Goal: Information Seeking & Learning: Learn about a topic

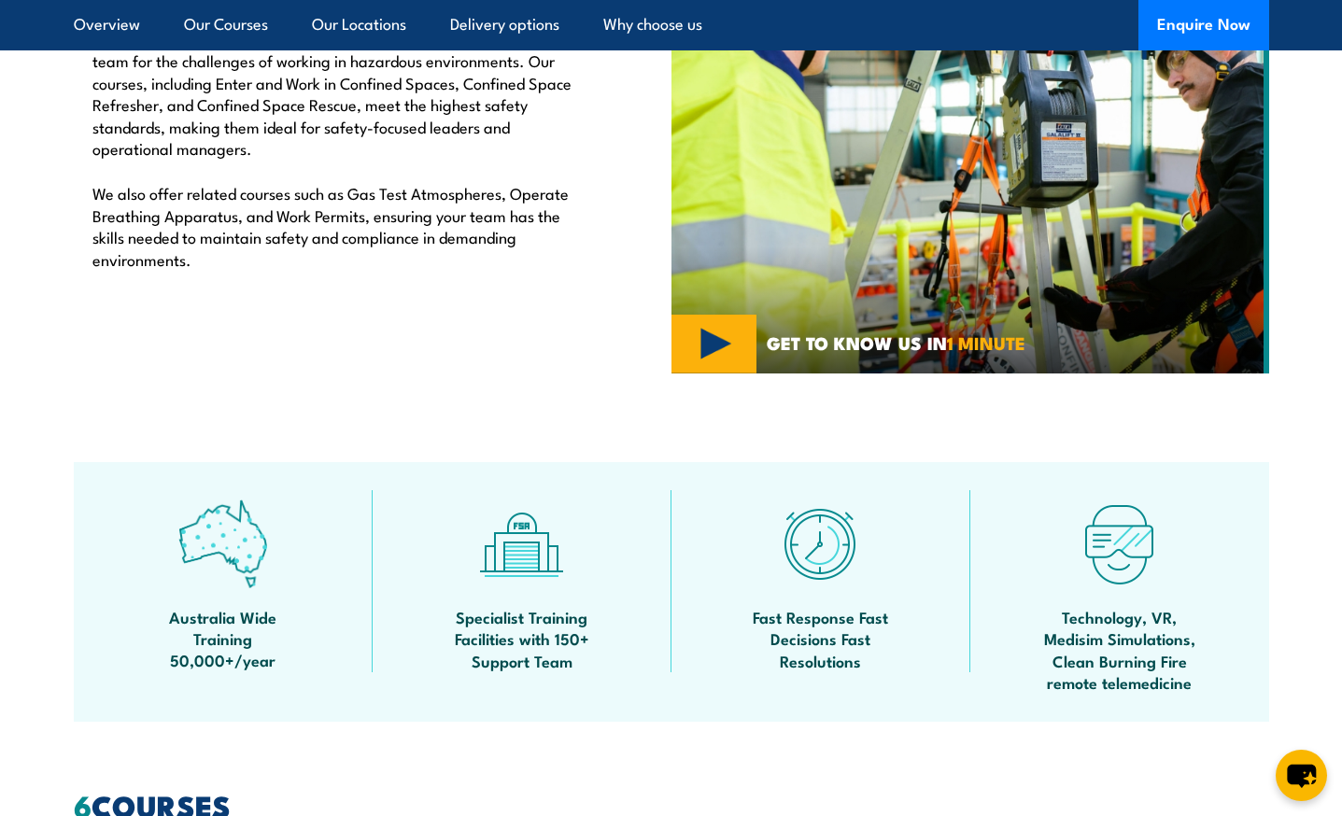
scroll to position [755, 0]
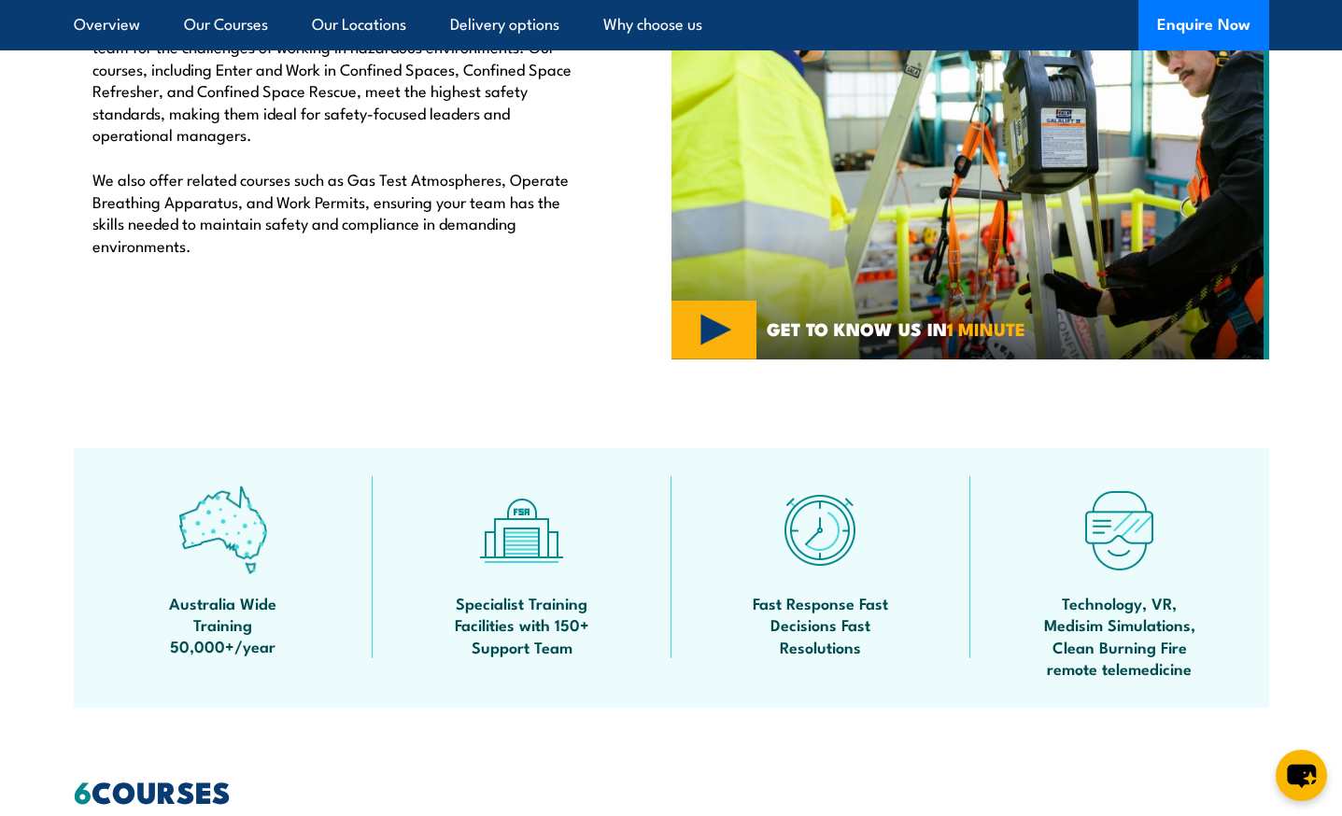
click at [701, 320] on img at bounding box center [970, 135] width 598 height 448
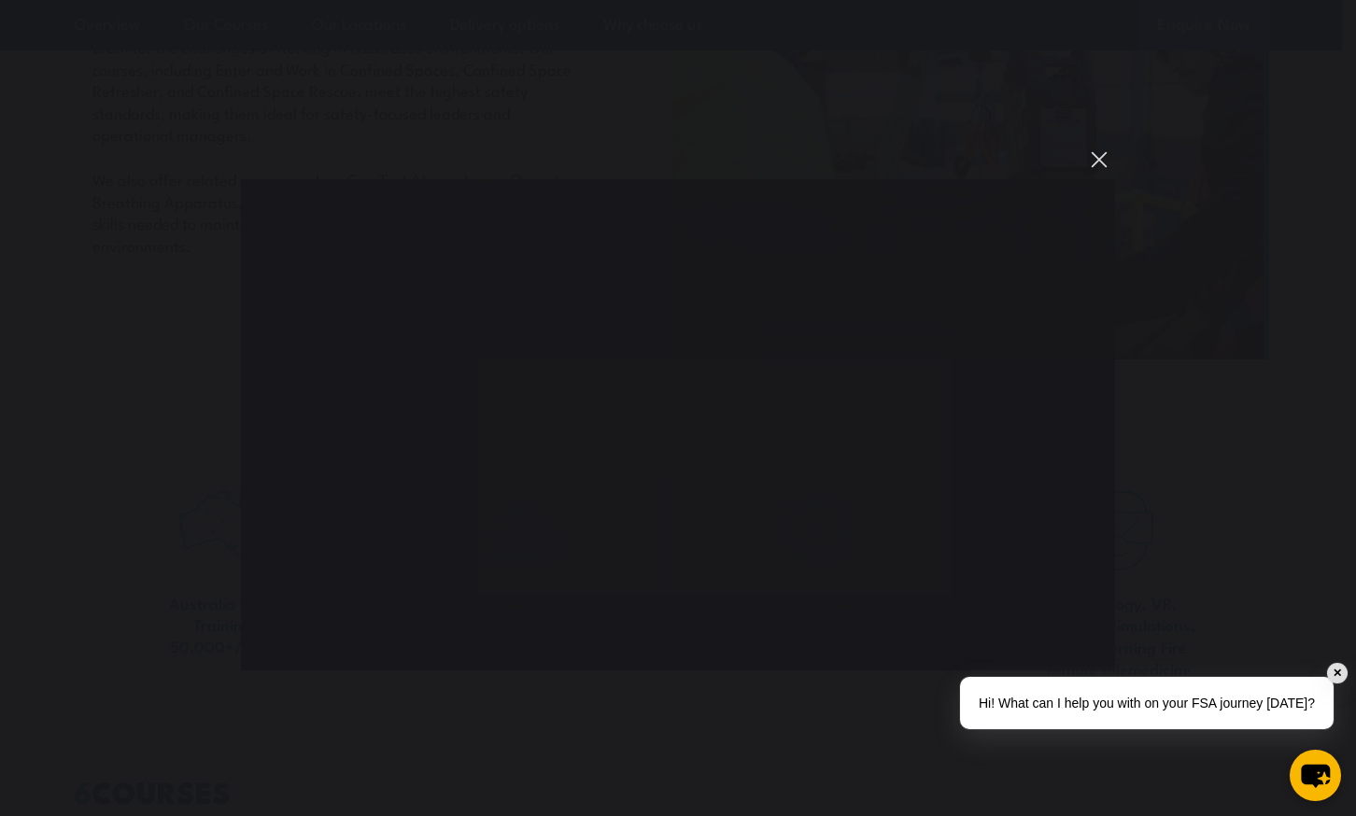
click at [1097, 158] on button "You can close this modal content with the ESC key" at bounding box center [1099, 160] width 32 height 32
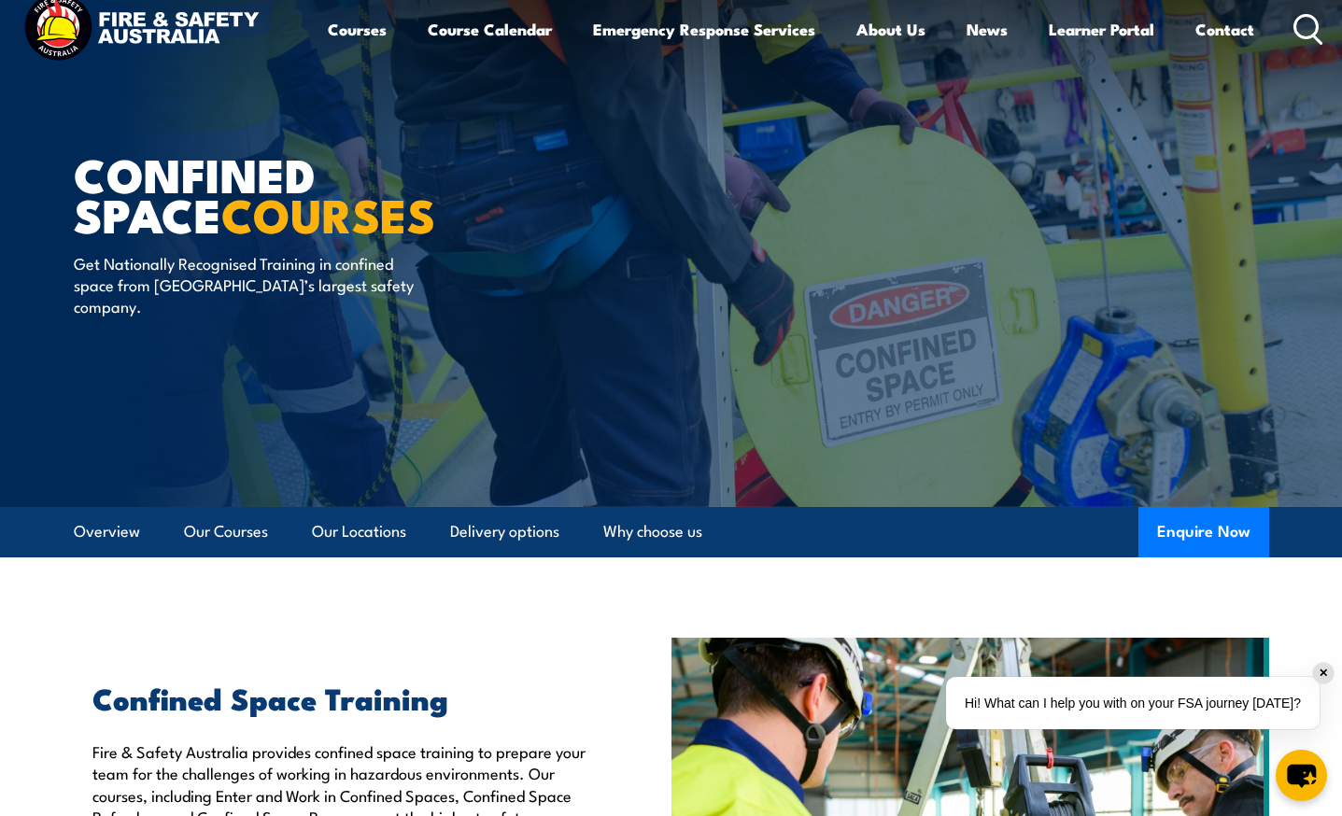
scroll to position [0, 0]
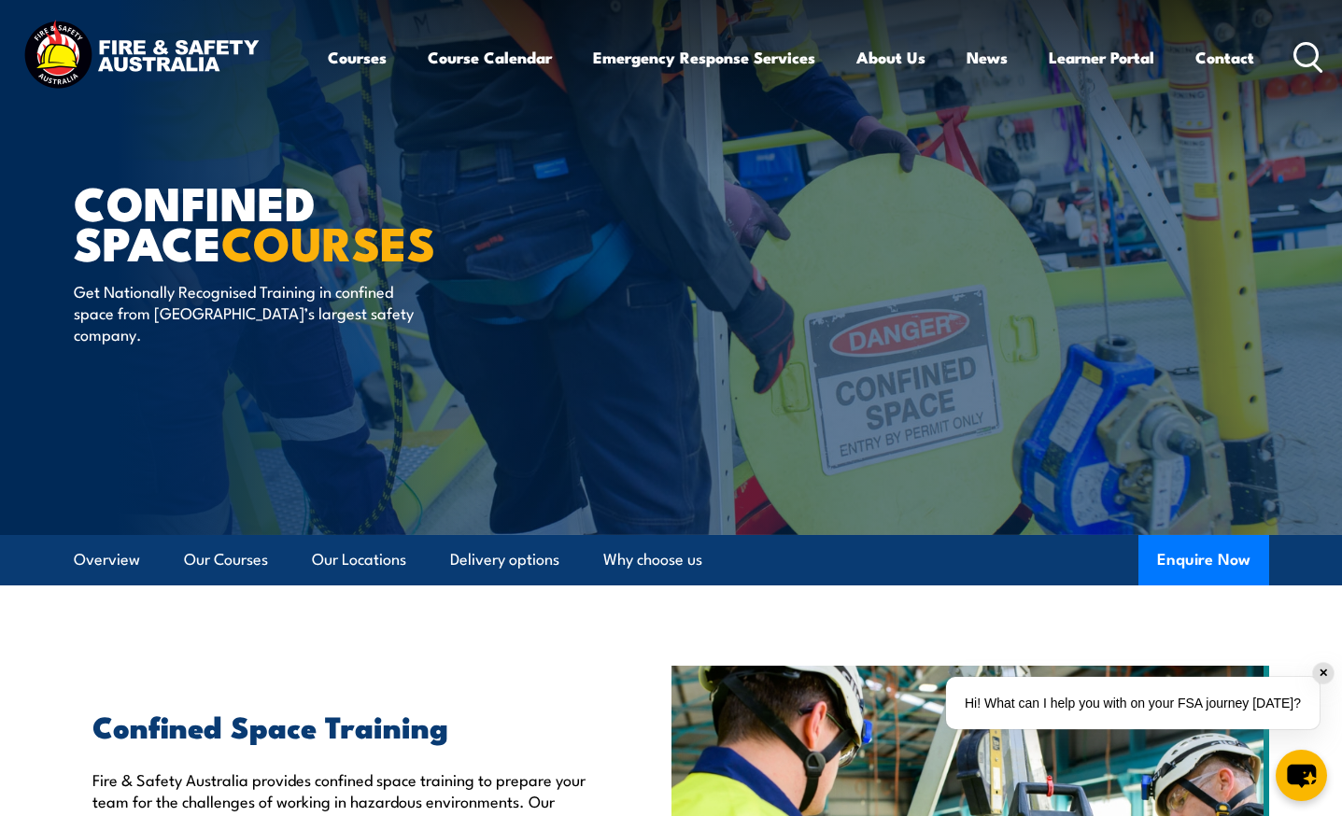
click at [340, 55] on link "Courses" at bounding box center [357, 57] width 59 height 49
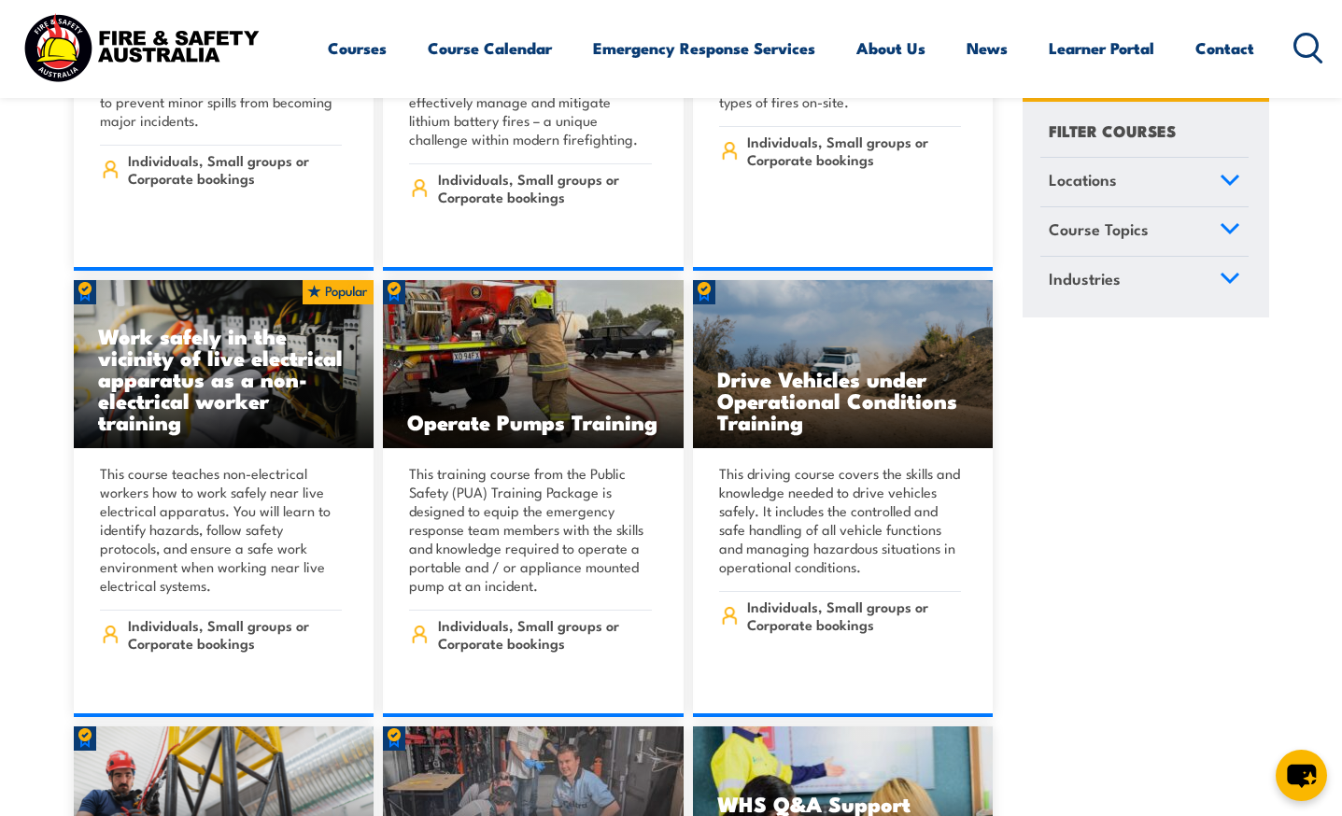
click at [389, 600] on div "This training course from the Public Safety (PUA) Training Package is designed …" at bounding box center [533, 582] width 301 height 269
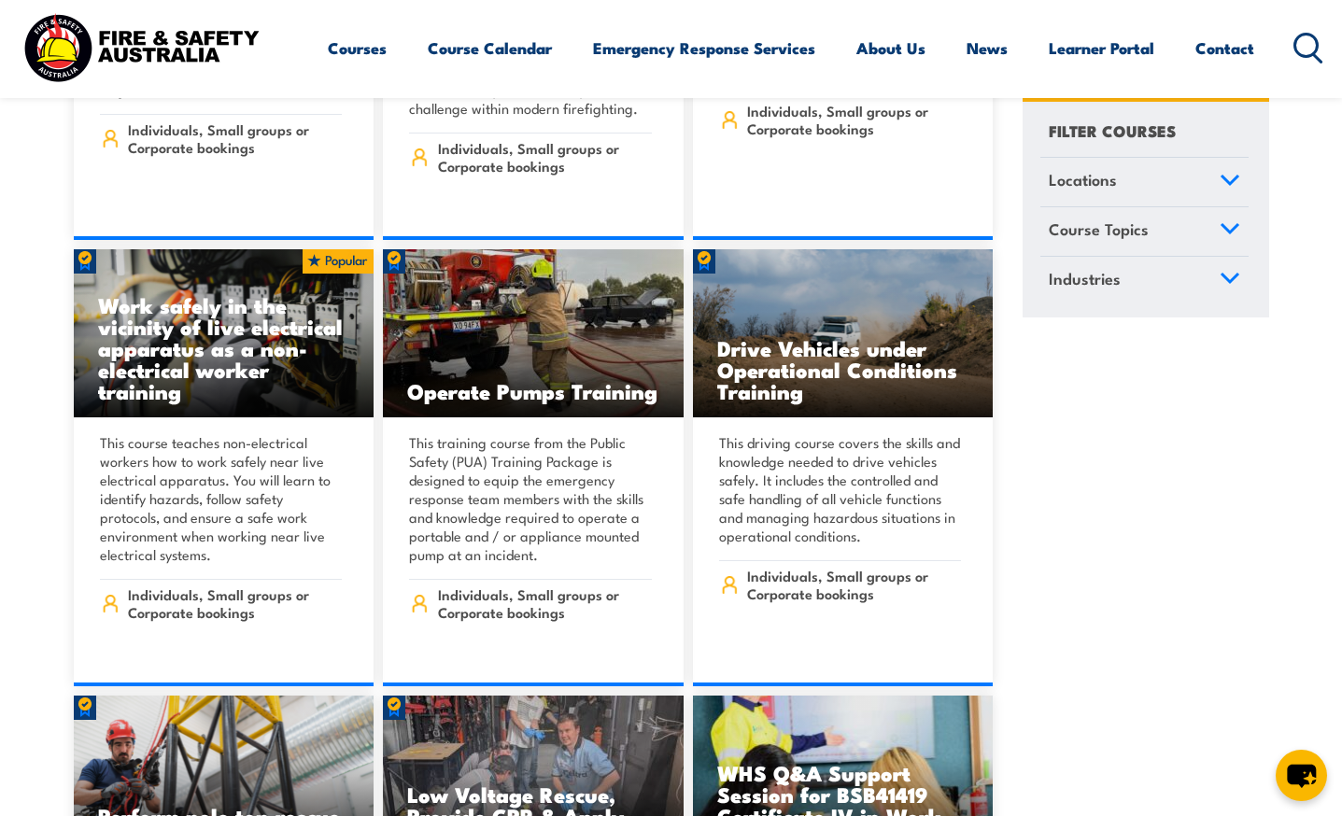
scroll to position [4521, 0]
